Goal: Task Accomplishment & Management: Use online tool/utility

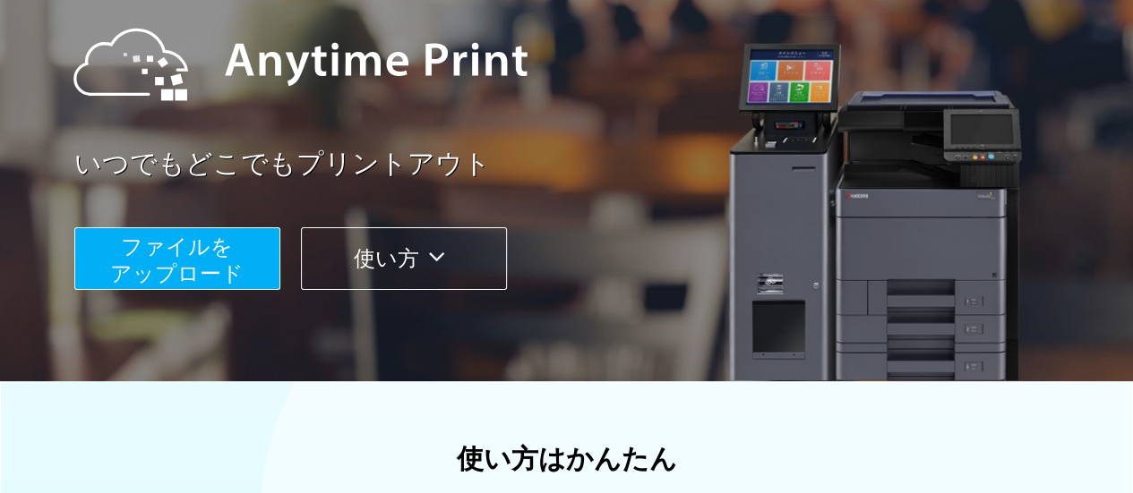
scroll to position [204, 0]
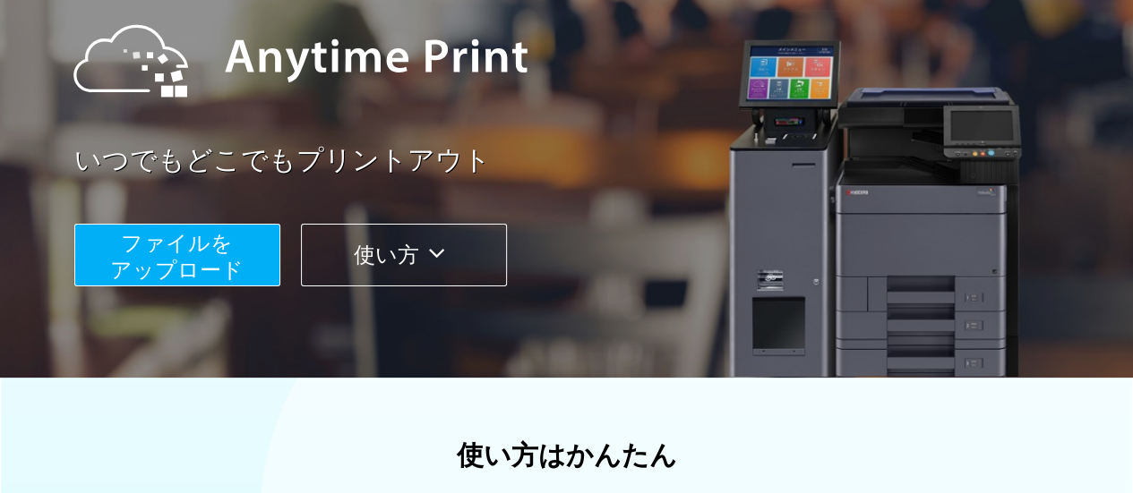
click at [170, 257] on span "ファイルを ​​アップロード" at bounding box center [176, 256] width 133 height 51
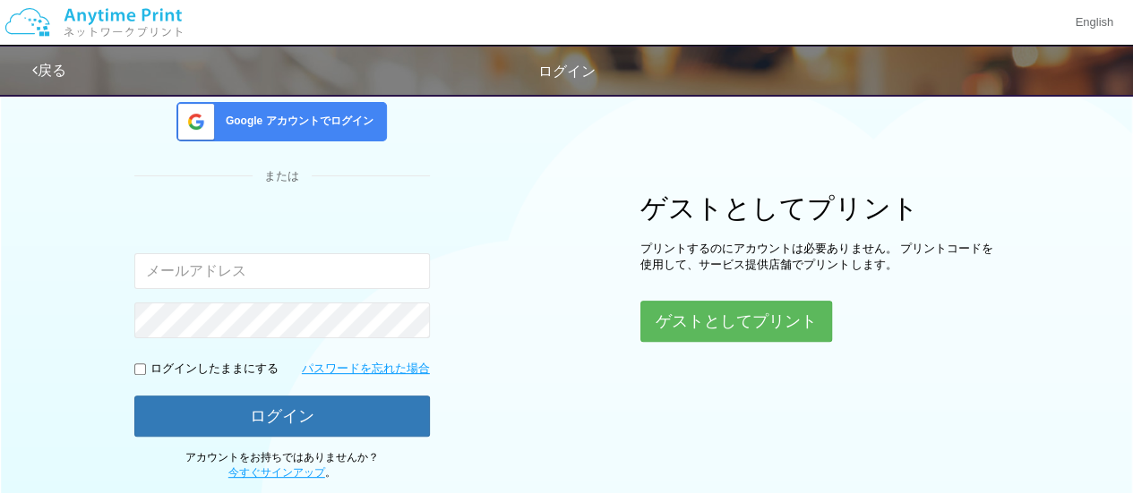
scroll to position [204, 0]
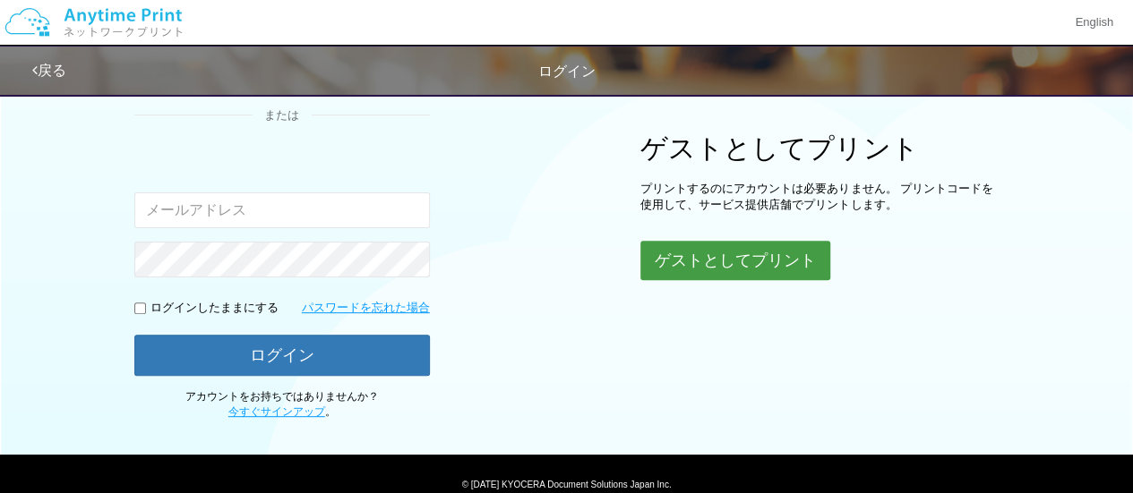
click at [681, 254] on button "ゲストとしてプリント" at bounding box center [735, 260] width 190 height 39
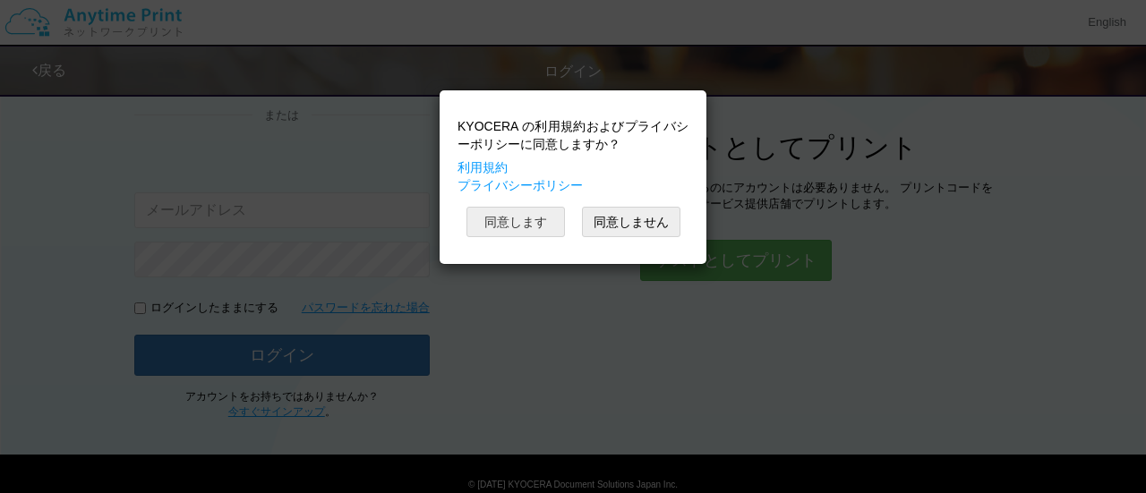
click at [523, 217] on button "同意します" at bounding box center [516, 222] width 99 height 30
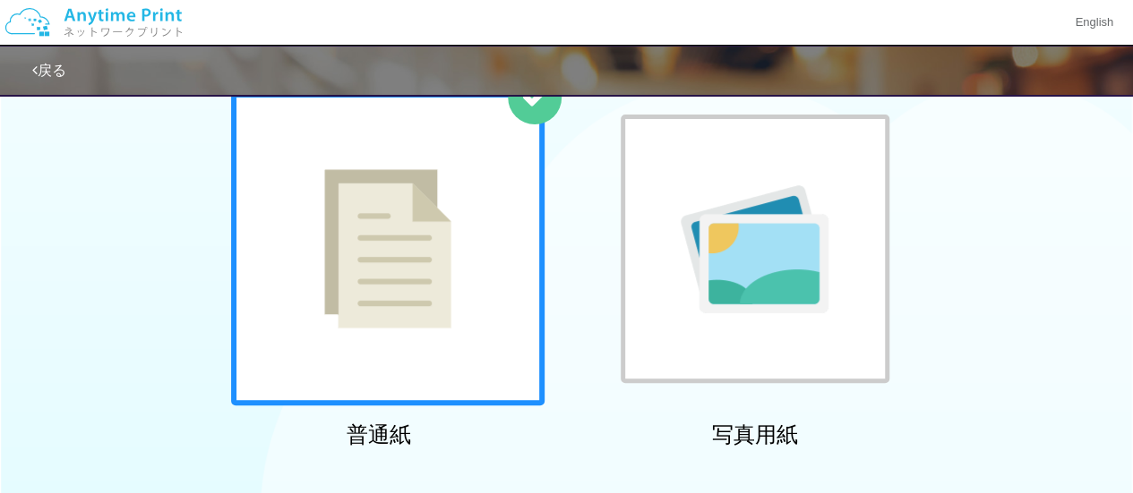
scroll to position [120, 0]
click at [444, 204] on div at bounding box center [387, 249] width 313 height 313
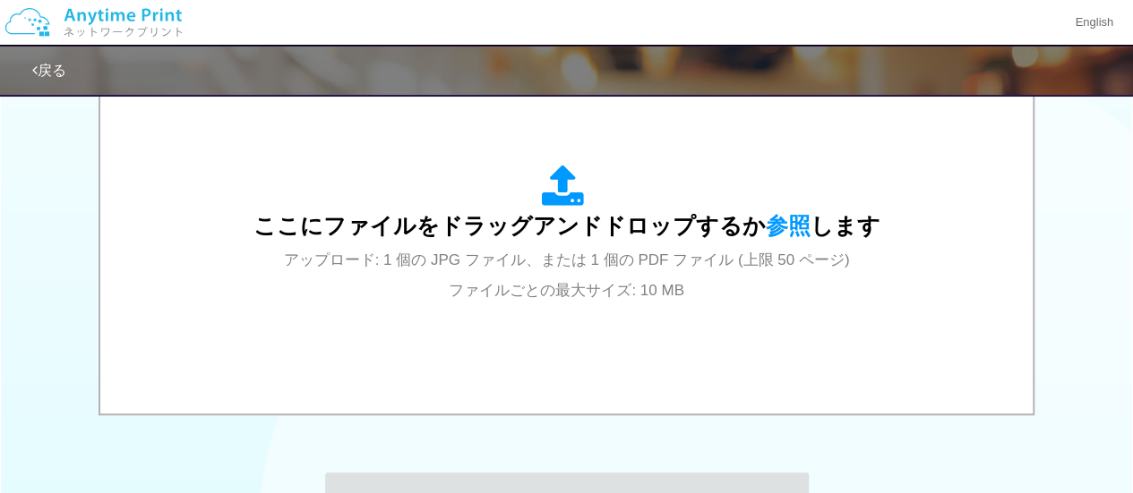
scroll to position [628, 0]
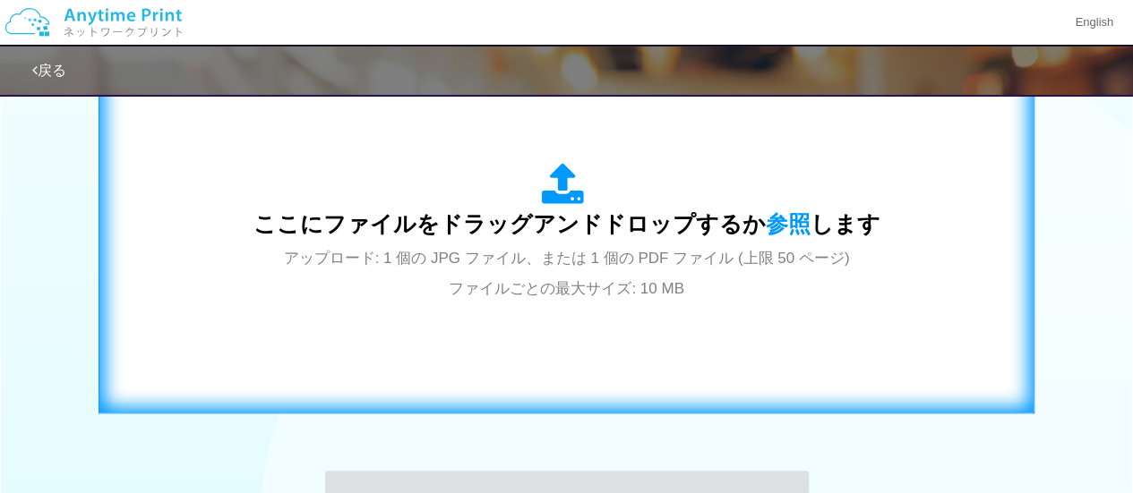
click at [749, 230] on span "ここにファイルをドラッグアンドドロップするか 参照 します" at bounding box center [566, 223] width 627 height 25
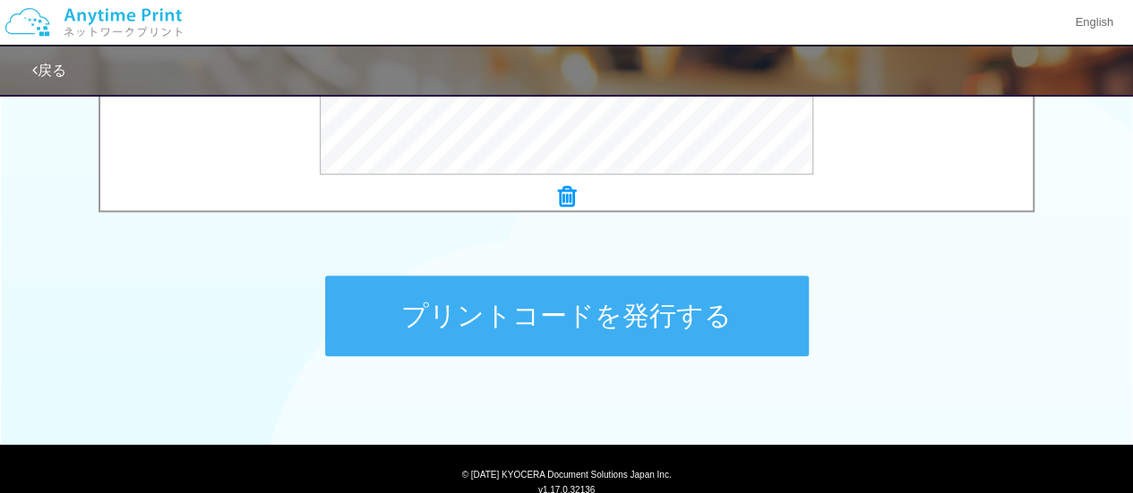
scroll to position [825, 0]
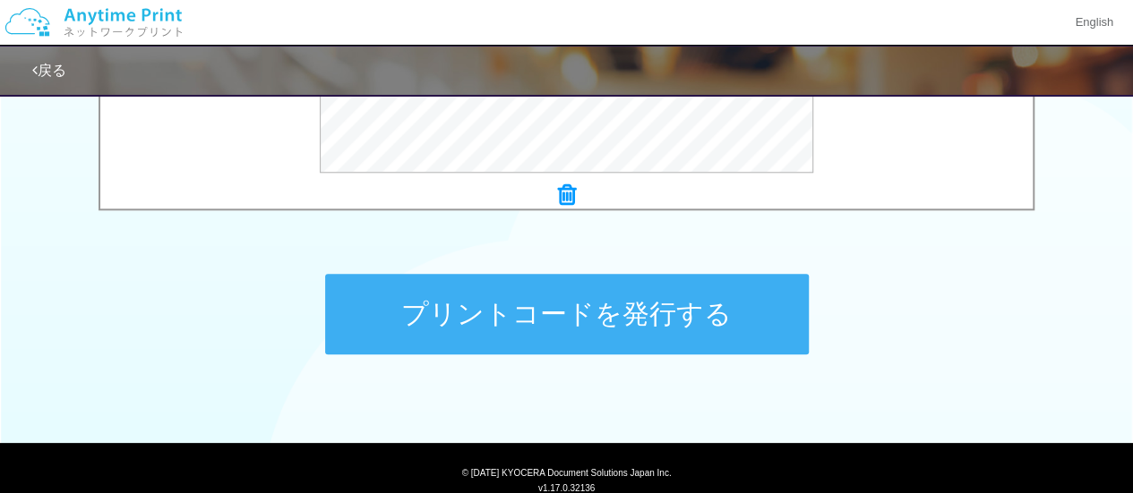
click at [544, 312] on button "プリントコードを発行する" at bounding box center [567, 314] width 484 height 81
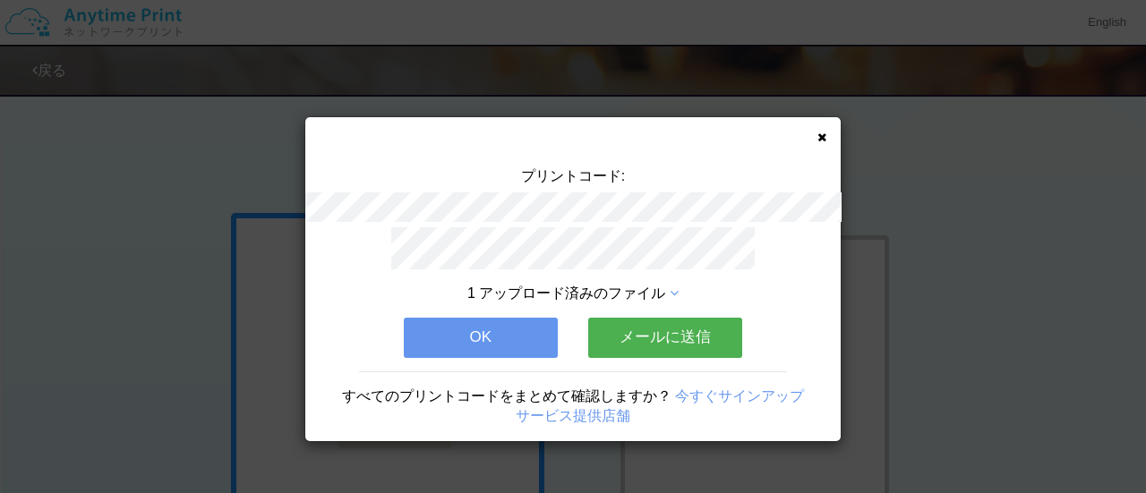
click at [620, 323] on button "メールに送信" at bounding box center [665, 337] width 154 height 39
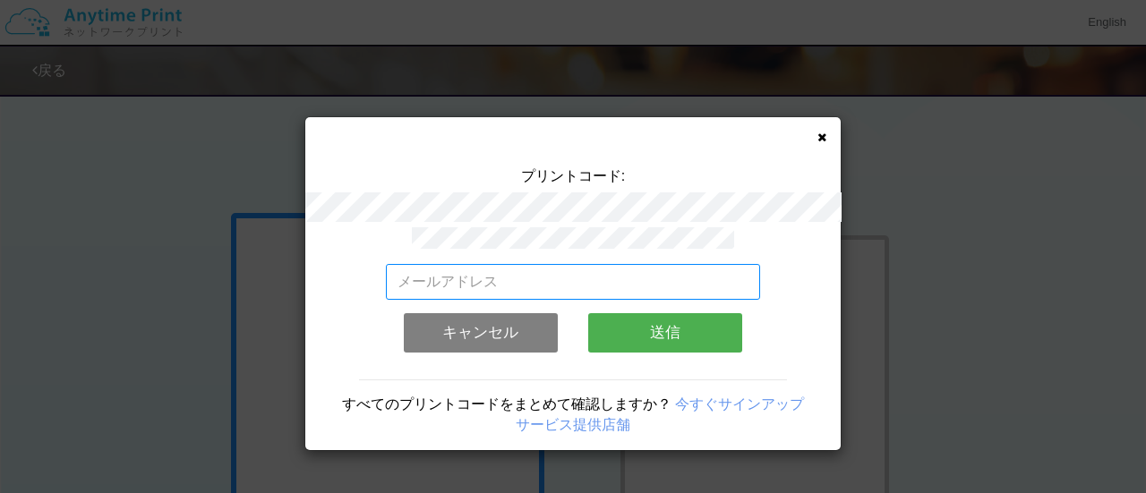
click at [520, 269] on input "email" at bounding box center [573, 282] width 375 height 36
type input "[EMAIL_ADDRESS][PERSON_NAME][DOMAIN_NAME]"
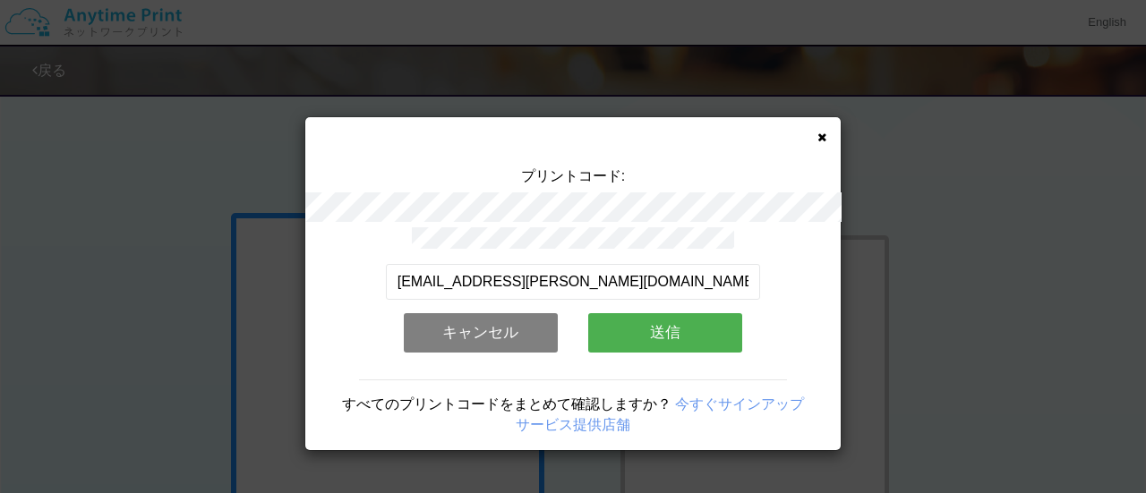
click at [650, 320] on button "送信" at bounding box center [665, 332] width 154 height 39
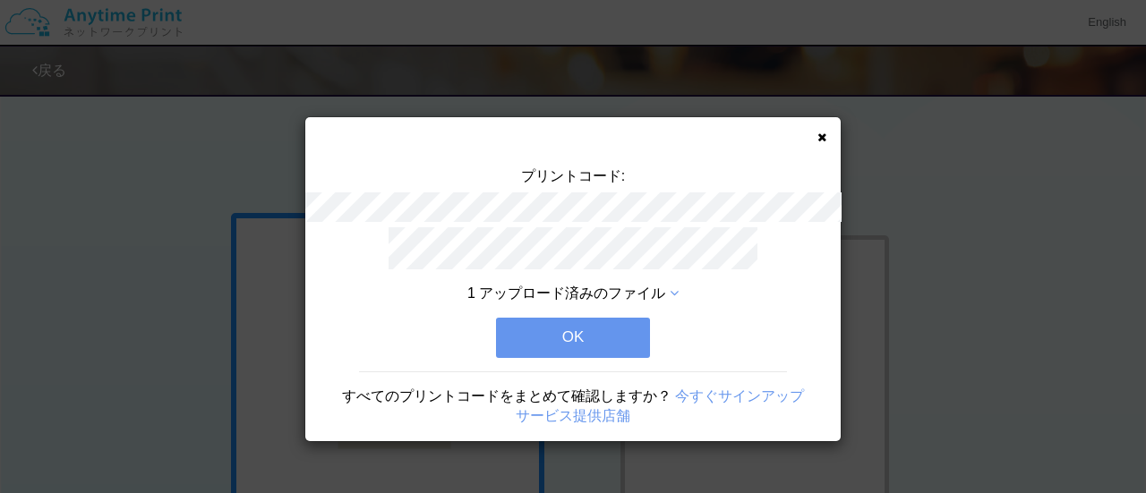
click at [577, 330] on button "OK" at bounding box center [573, 337] width 154 height 39
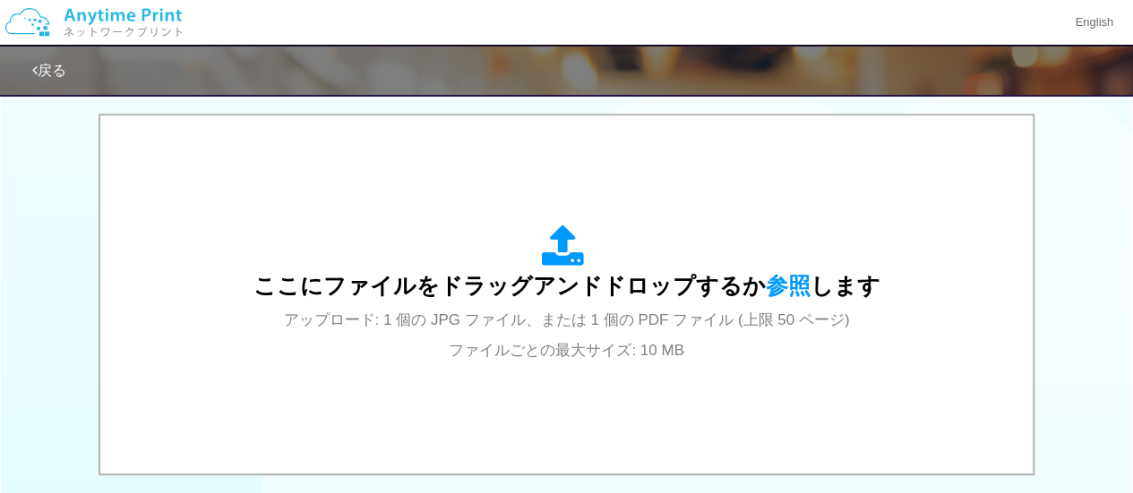
scroll to position [572, 0]
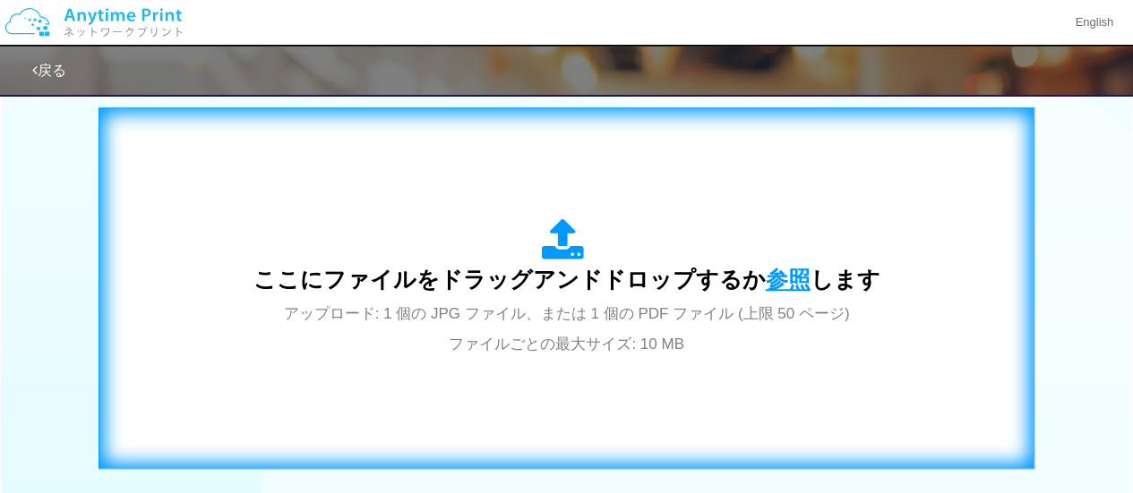
click at [779, 280] on span "参照" at bounding box center [788, 279] width 45 height 25
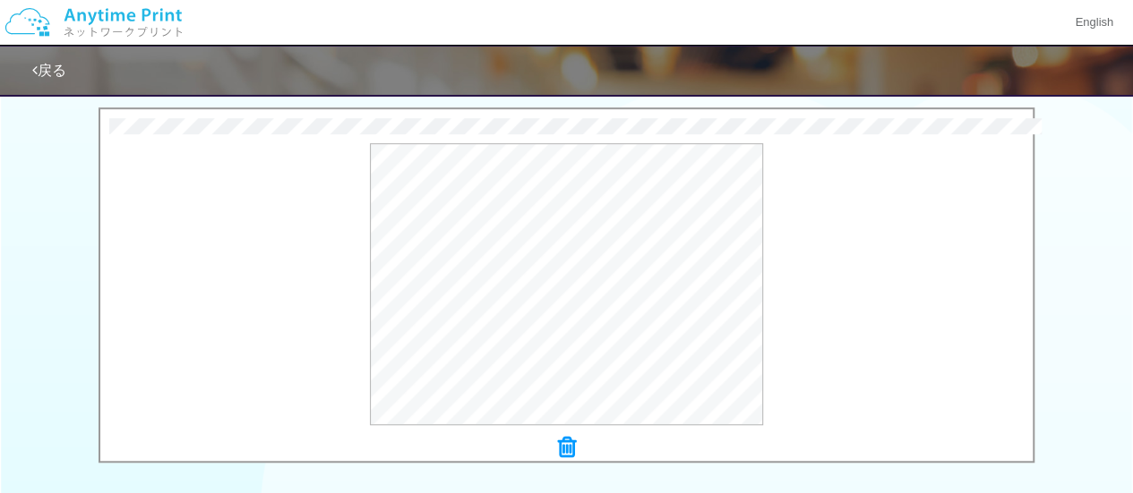
scroll to position [868, 0]
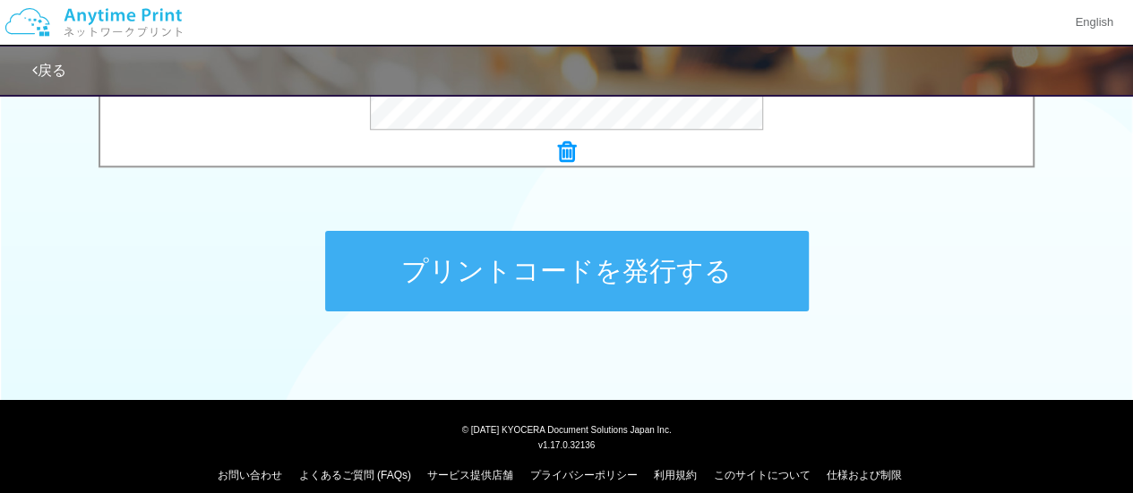
click at [473, 261] on button "プリントコードを発行する" at bounding box center [567, 271] width 484 height 81
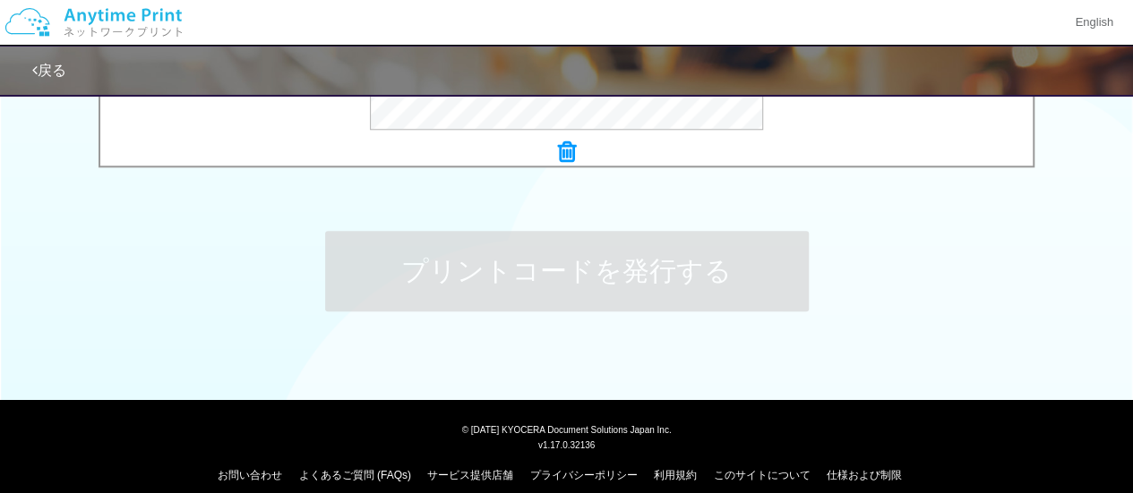
scroll to position [0, 0]
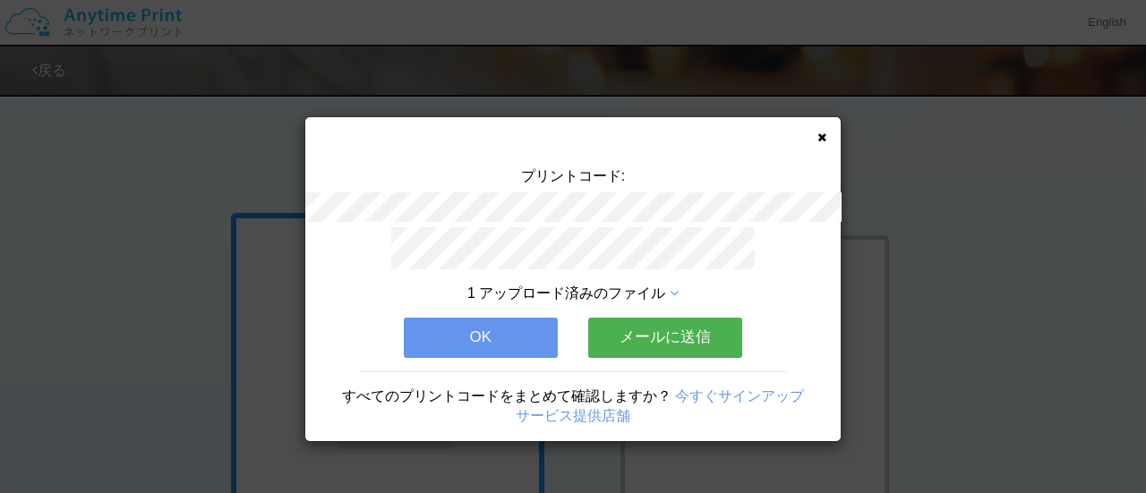
click at [629, 336] on button "メールに送信" at bounding box center [665, 337] width 154 height 39
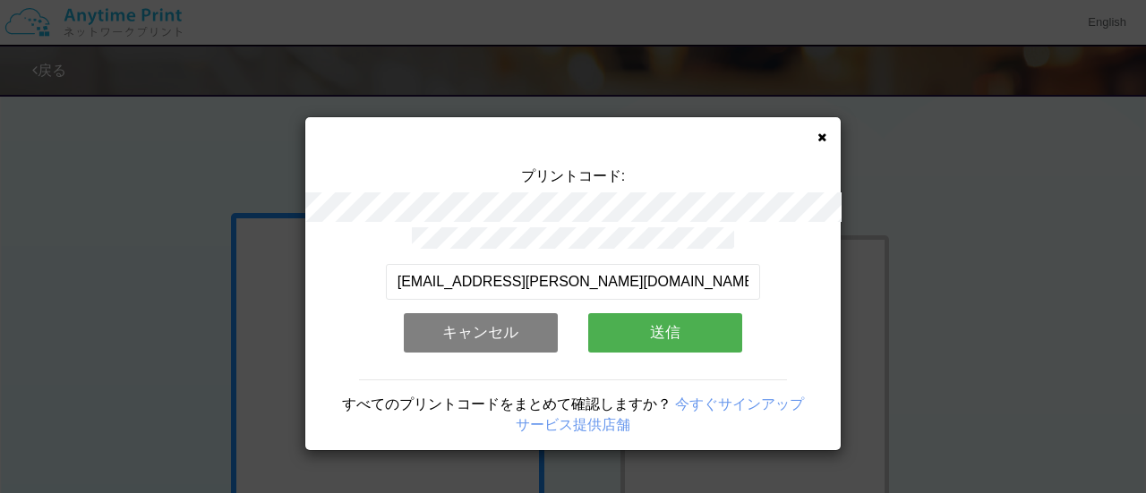
click at [663, 336] on button "送信" at bounding box center [665, 332] width 154 height 39
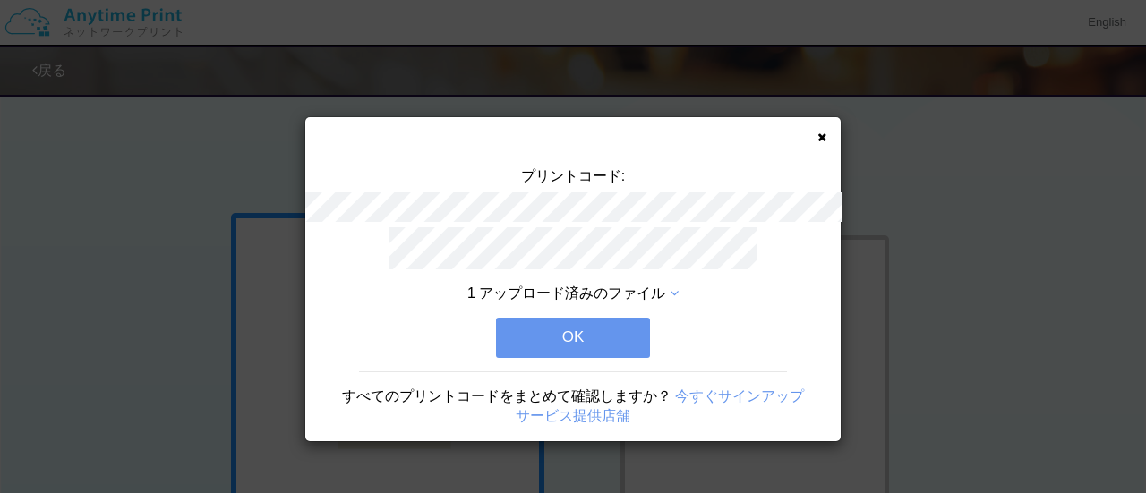
click at [587, 335] on button "OK" at bounding box center [573, 337] width 154 height 39
